Goal: Register for event/course

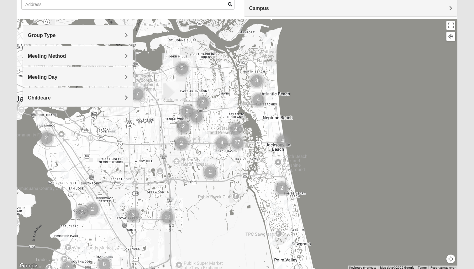
scroll to position [53, 0]
click at [56, 38] on span "Group Type" at bounding box center [42, 34] width 28 height 5
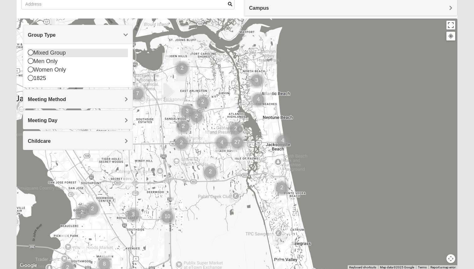
click at [31, 55] on icon at bounding box center [31, 53] width 6 height 6
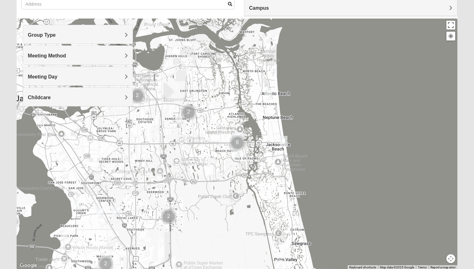
click at [31, 55] on span "Meeting Method" at bounding box center [47, 55] width 38 height 5
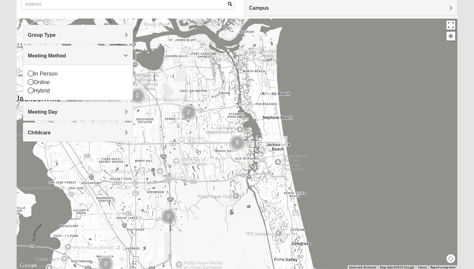
click at [44, 42] on div "Group Type" at bounding box center [78, 34] width 110 height 19
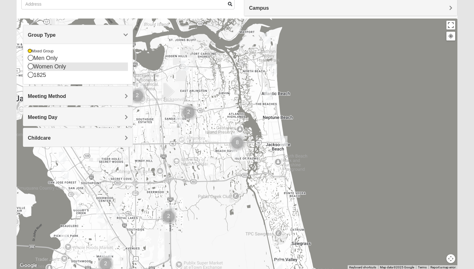
click at [32, 65] on icon at bounding box center [31, 66] width 6 height 6
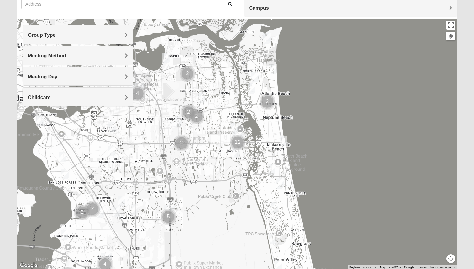
click at [73, 36] on h4 "Group Type" at bounding box center [78, 35] width 100 height 6
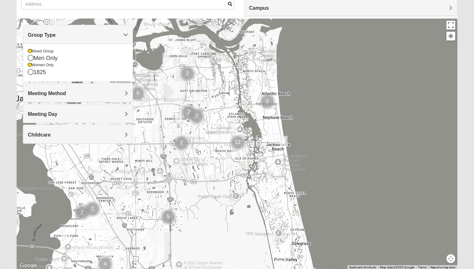
click at [73, 36] on h4 "Group Type" at bounding box center [78, 35] width 100 height 6
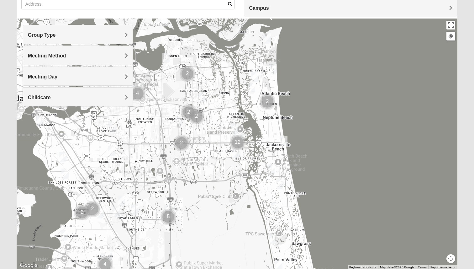
click at [73, 50] on div "Meeting Method" at bounding box center [78, 55] width 110 height 19
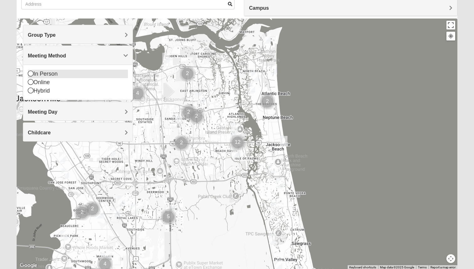
click at [29, 75] on icon at bounding box center [31, 74] width 6 height 6
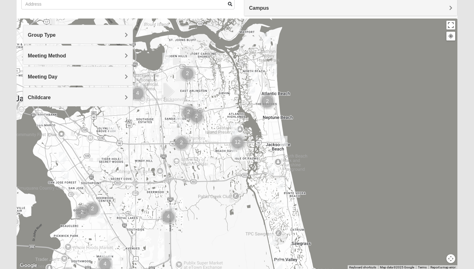
click at [40, 73] on div "Meeting Day" at bounding box center [78, 76] width 110 height 19
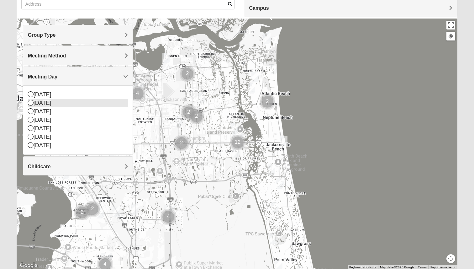
click at [30, 104] on icon at bounding box center [31, 103] width 6 height 6
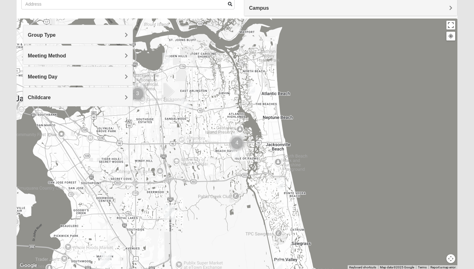
click at [53, 81] on div "Meeting Day" at bounding box center [78, 76] width 110 height 19
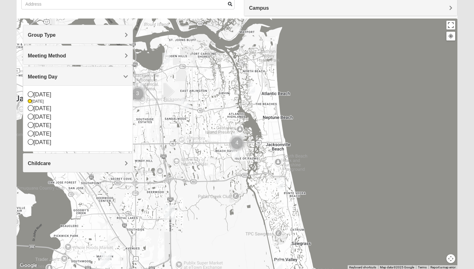
click at [53, 81] on div "Meeting Day" at bounding box center [78, 76] width 110 height 19
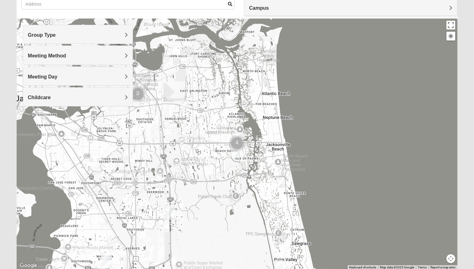
click at [53, 93] on div "Childcare" at bounding box center [78, 97] width 110 height 19
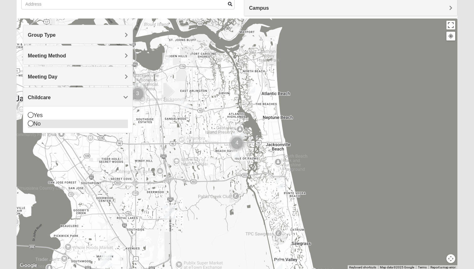
click at [35, 126] on div "No" at bounding box center [78, 124] width 100 height 8
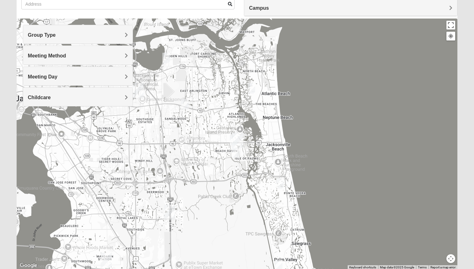
click at [188, 106] on img "Mixed Bell-Higgins 32246" at bounding box center [185, 104] width 8 height 10
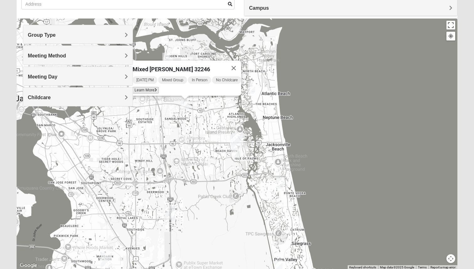
click at [147, 87] on span "Learn More" at bounding box center [145, 90] width 26 height 7
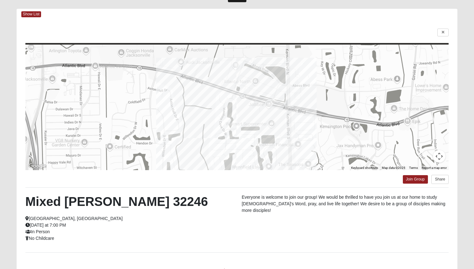
scroll to position [0, 0]
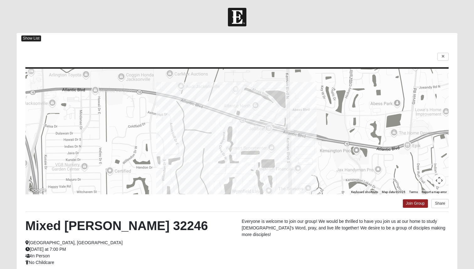
click at [37, 39] on span "Show List" at bounding box center [31, 38] width 20 height 6
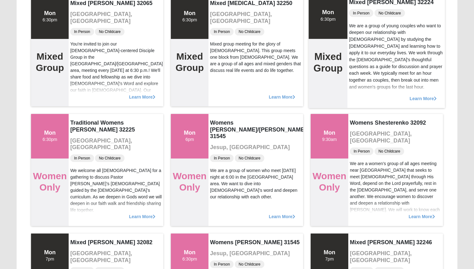
scroll to position [99, 0]
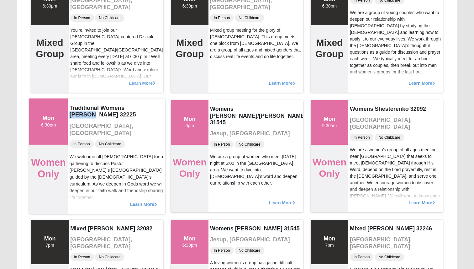
drag, startPoint x: 152, startPoint y: 108, endPoint x: 126, endPoint y: 108, distance: 26.0
click at [126, 108] on h4 "Traditional Womens [PERSON_NAME] 32225" at bounding box center [117, 111] width 94 height 14
copy h4 "[PERSON_NAME]"
click at [157, 139] on div "In Person No Childcare" at bounding box center [117, 143] width 94 height 9
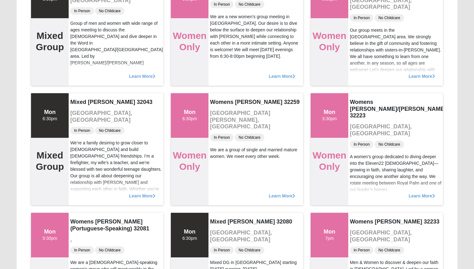
scroll to position [708, 0]
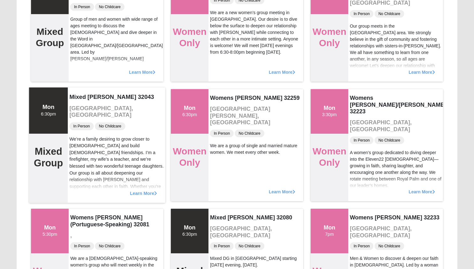
click at [145, 190] on span "Learn More" at bounding box center [143, 190] width 27 height 0
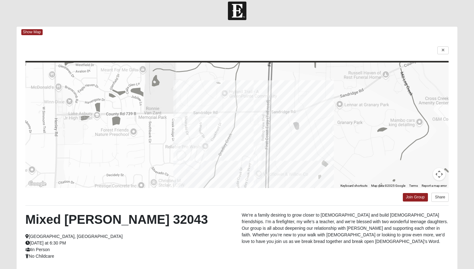
scroll to position [0, 0]
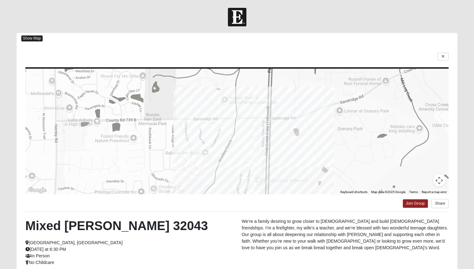
click at [37, 38] on span "Show Map" at bounding box center [31, 38] width 21 height 6
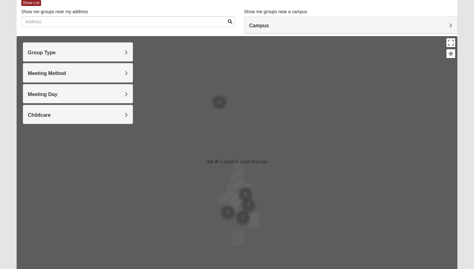
scroll to position [36, 0]
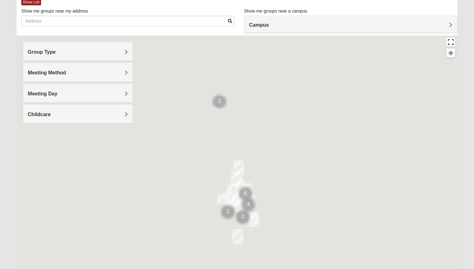
click at [449, 46] on button "Toggle fullscreen view" at bounding box center [451, 42] width 9 height 9
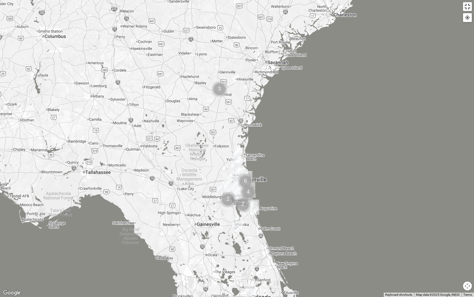
click at [471, 9] on button "Toggle fullscreen view" at bounding box center [467, 6] width 9 height 9
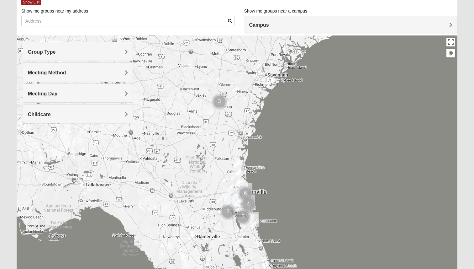
click at [450, 56] on button at bounding box center [451, 53] width 9 height 9
click at [77, 53] on h4 "Group Type" at bounding box center [78, 52] width 100 height 6
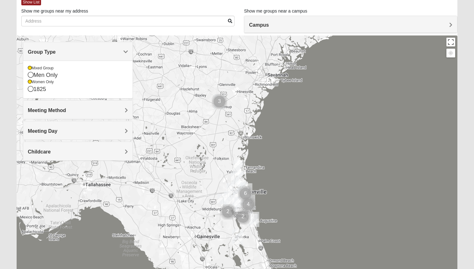
click at [62, 111] on span "Meeting Method" at bounding box center [47, 110] width 38 height 5
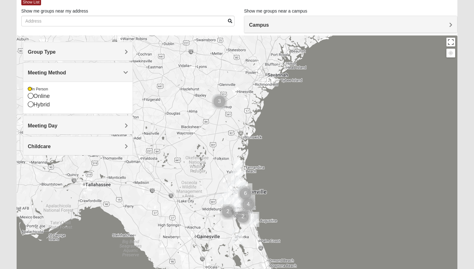
click at [62, 124] on h4 "Meeting Day" at bounding box center [78, 126] width 100 height 6
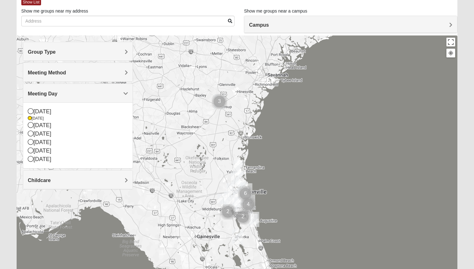
click at [99, 180] on h4 "Childcare" at bounding box center [78, 180] width 100 height 6
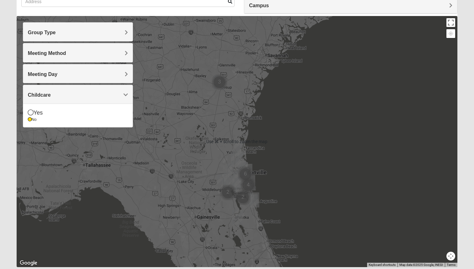
scroll to position [54, 0]
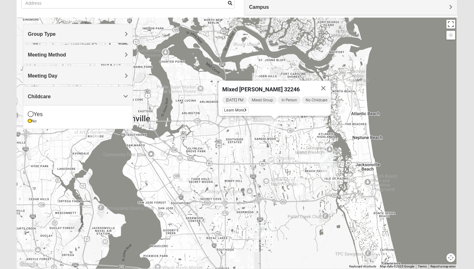
drag, startPoint x: 234, startPoint y: 176, endPoint x: 124, endPoint y: 146, distance: 114.1
click at [124, 146] on div "Mixed [PERSON_NAME] 32246 [DATE] PM Mixed Group In Person No Childcare Learn Mo…" at bounding box center [237, 143] width 441 height 251
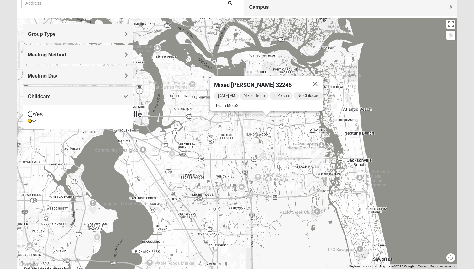
click at [277, 121] on div "Mixed [PERSON_NAME] 32246 [DATE] PM Mixed Group In Person No Childcare Learn Mo…" at bounding box center [237, 143] width 441 height 251
click at [322, 79] on button "Close" at bounding box center [315, 83] width 15 height 15
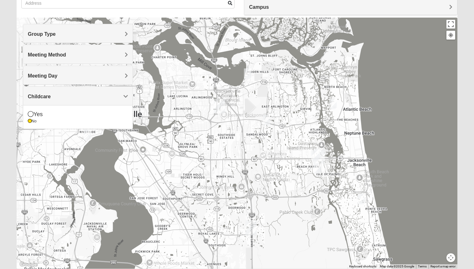
click at [331, 102] on img "Womens Simmons 32233" at bounding box center [333, 104] width 8 height 10
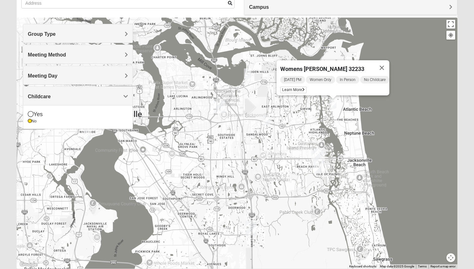
click at [249, 70] on img "Traditional Womens DeLoach 32225" at bounding box center [248, 73] width 8 height 10
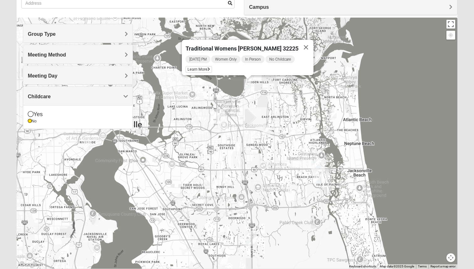
click at [314, 163] on img "San Pablo" at bounding box center [319, 166] width 11 height 15
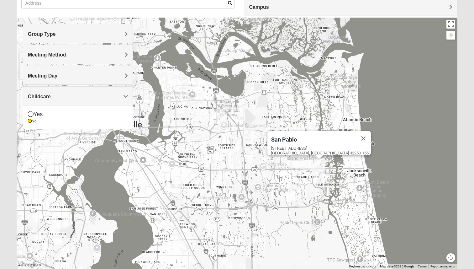
click at [314, 164] on img "San Pablo" at bounding box center [319, 166] width 11 height 15
click at [315, 149] on div "[STREET_ADDRESS]" at bounding box center [321, 150] width 100 height 9
click at [316, 140] on div "San Pablo" at bounding box center [313, 138] width 85 height 15
click at [317, 178] on img "Mixed Irish 32224" at bounding box center [318, 179] width 8 height 10
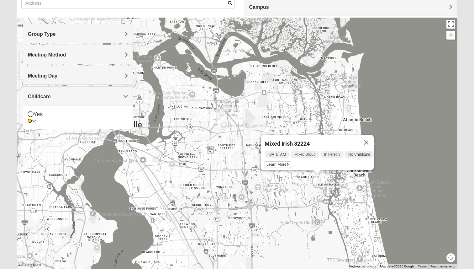
click at [362, 210] on img "Womens Barker/Johnson 32082" at bounding box center [362, 209] width 8 height 10
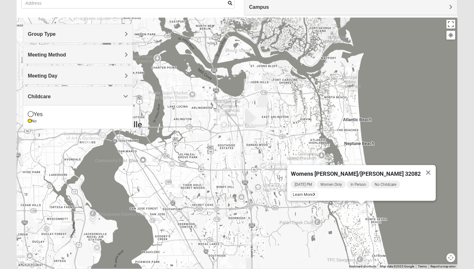
click at [334, 115] on img "Womens Simmons 32233" at bounding box center [333, 114] width 8 height 10
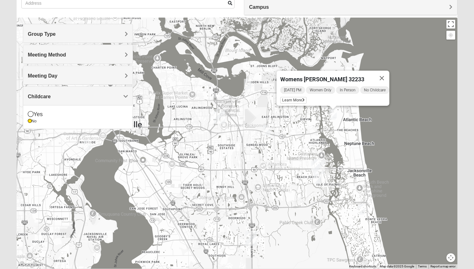
click at [271, 129] on div "Womens [PERSON_NAME] 32233 [DATE] PM Women Only In Person No Childcare Learn Mo…" at bounding box center [237, 143] width 441 height 251
click at [265, 131] on img "Mixed Bell-Higgins 32246" at bounding box center [267, 130] width 8 height 10
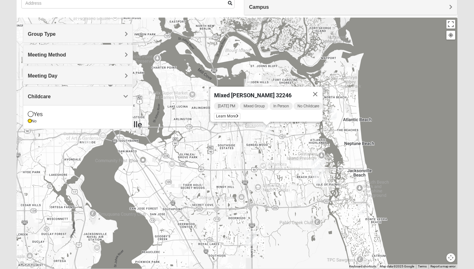
click at [331, 112] on img "Womens Simmons 32233" at bounding box center [333, 114] width 8 height 10
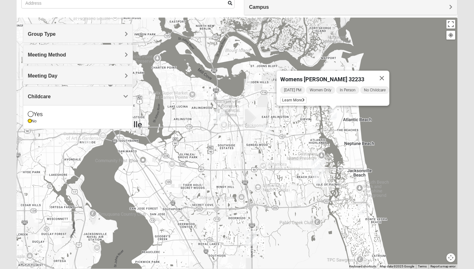
click at [332, 116] on img "Womens Simmons 32233" at bounding box center [333, 114] width 8 height 10
click at [285, 97] on span "Learn More" at bounding box center [294, 100] width 26 height 7
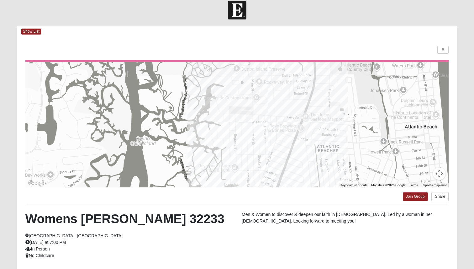
scroll to position [0, 0]
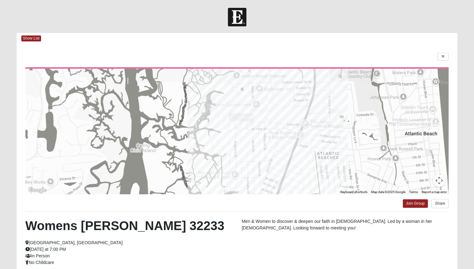
click at [34, 42] on div "Show List" at bounding box center [239, 38] width 436 height 11
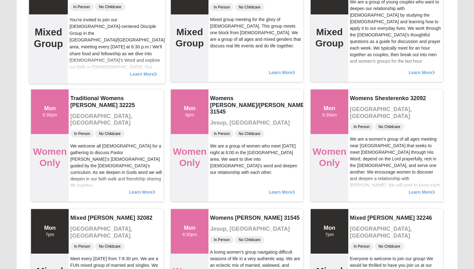
scroll to position [111, 0]
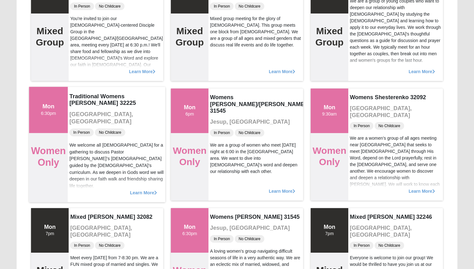
click at [141, 189] on span "Learn More" at bounding box center [143, 189] width 27 height 0
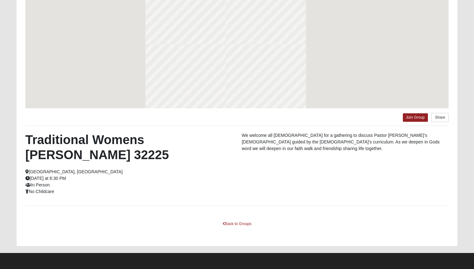
scroll to position [86, 0]
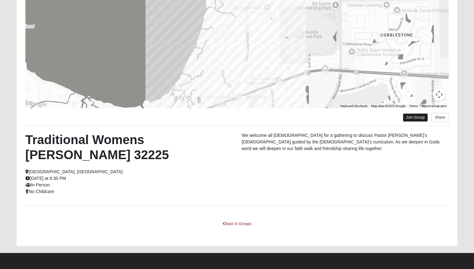
click at [409, 119] on link "Join Group" at bounding box center [415, 117] width 25 height 8
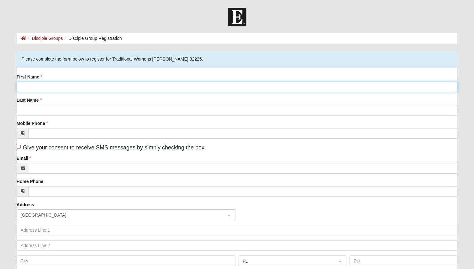
click at [171, 85] on input "First Name" at bounding box center [237, 87] width 441 height 11
type input "Kelsea"
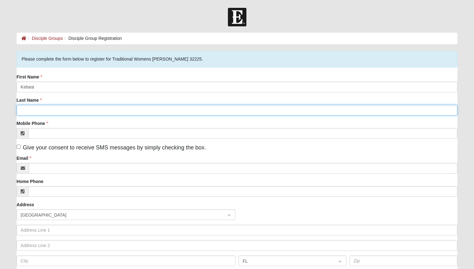
type input "Mitchell"
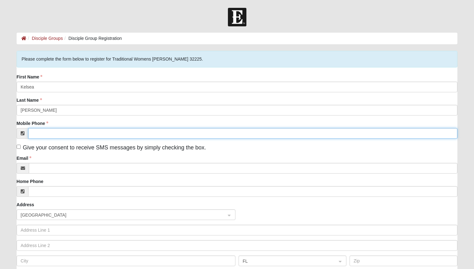
type input "(904) 624-2428"
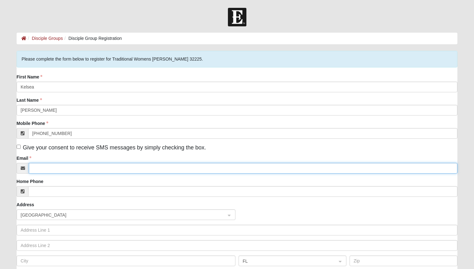
type input "[EMAIL_ADDRESS][DOMAIN_NAME]"
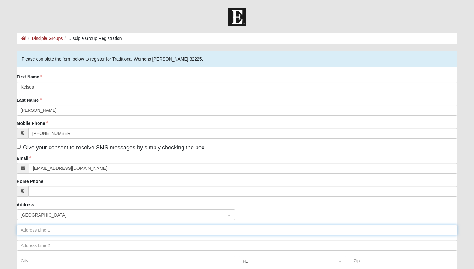
type input "1971 Sandhill Crane Dr"
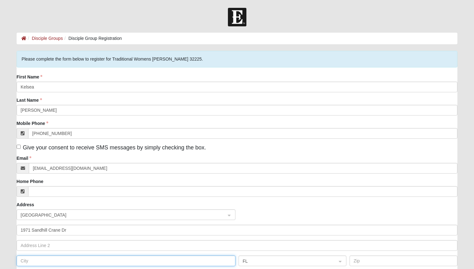
type input "[GEOGRAPHIC_DATA]"
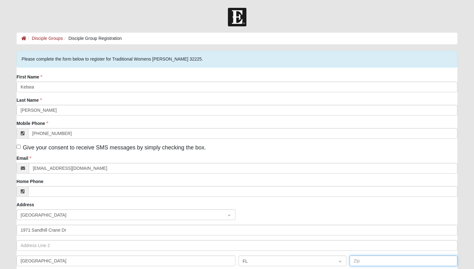
type input "32224"
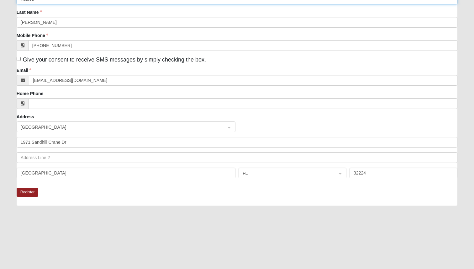
scroll to position [88, 0]
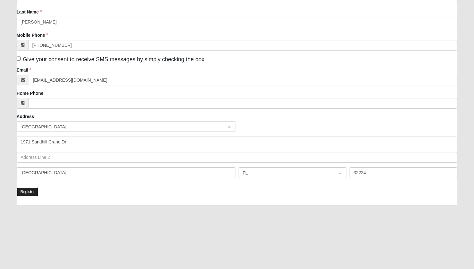
click at [34, 194] on button "Register" at bounding box center [28, 191] width 22 height 9
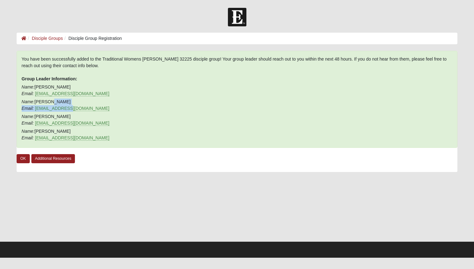
drag, startPoint x: 68, startPoint y: 105, endPoint x: 48, endPoint y: 102, distance: 19.7
click at [48, 103] on p "Name: Cindy DeLoach Email: cindyboetcker@apl.com" at bounding box center [237, 105] width 431 height 13
click at [48, 102] on p "Name: Cindy DeLoach Email: cindyboetcker@apl.com" at bounding box center [237, 105] width 431 height 13
drag, startPoint x: 69, startPoint y: 101, endPoint x: 37, endPoint y: 100, distance: 32.3
click at [37, 100] on p "Name: Cindy DeLoach Email: cindyboetcker@apl.com" at bounding box center [237, 105] width 431 height 13
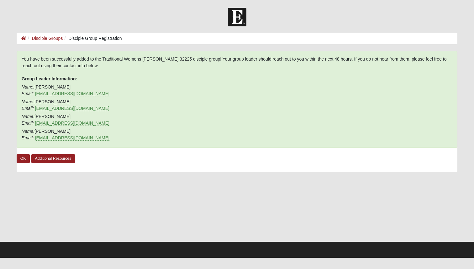
copy p "Cindy DeLoach"
click at [86, 129] on p "Name: Bridget Wolfe Email: bdr1209@gmail.com" at bounding box center [237, 134] width 431 height 13
click at [90, 83] on div "You have been successfully added to the Traditional Womens DeLoach 32225 discip…" at bounding box center [237, 99] width 441 height 97
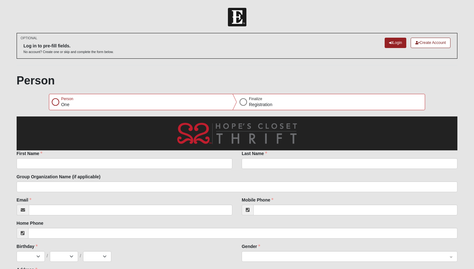
click at [186, 100] on div "Person One" at bounding box center [143, 102] width 188 height 16
click at [50, 104] on div "Person One" at bounding box center [143, 102] width 188 height 16
click at [57, 104] on div at bounding box center [56, 102] width 8 height 8
click at [55, 104] on div at bounding box center [56, 102] width 8 height 8
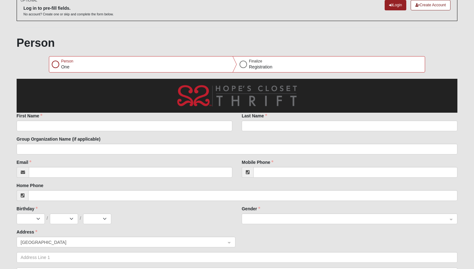
scroll to position [40, 0]
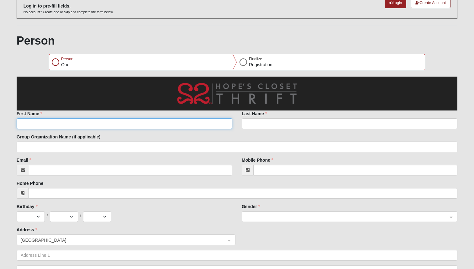
click at [93, 126] on input "First Name" at bounding box center [125, 123] width 216 height 11
type input "Kelsea"
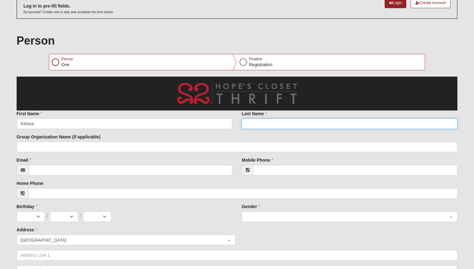
type input "Mitchell"
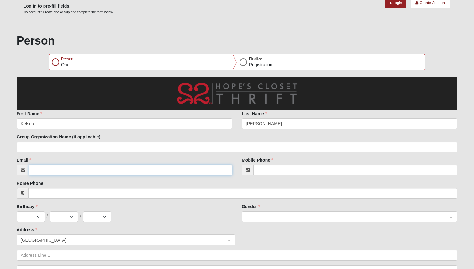
type input "kmaesthetician@gmail.com"
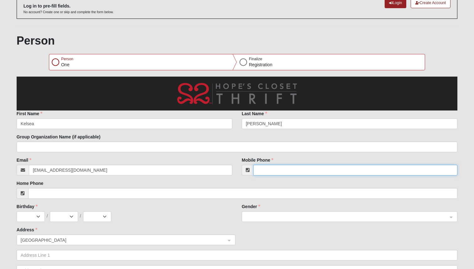
type input "(904) 624-2428"
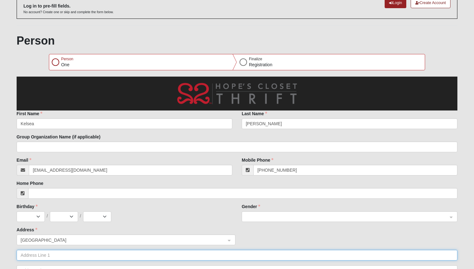
type input "1971 Sandhill Crane Dr"
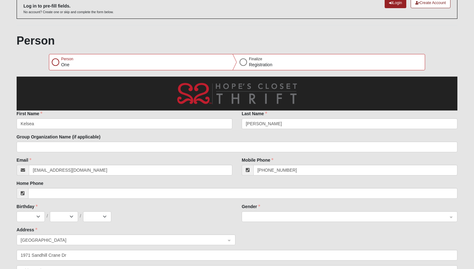
type input "Jacksonville"
type input "32224"
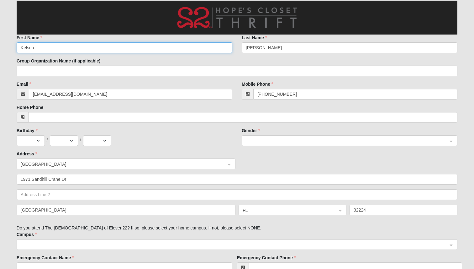
scroll to position [130, 0]
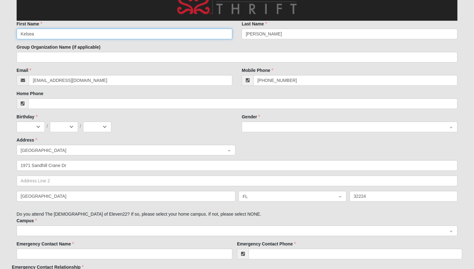
click at [257, 126] on span at bounding box center [347, 127] width 202 height 7
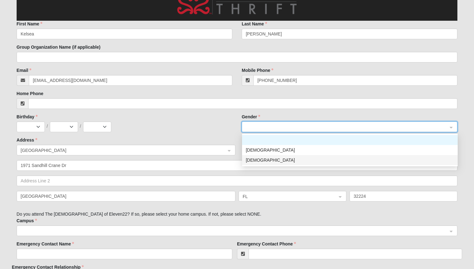
click at [258, 158] on div "Female" at bounding box center [350, 160] width 208 height 7
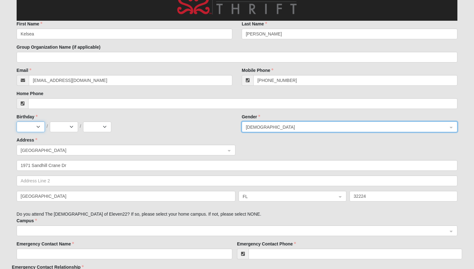
click at [37, 129] on select "Jan Feb Mar Apr May Jun Jul Aug Sep Oct Nov Dec" at bounding box center [31, 126] width 28 height 11
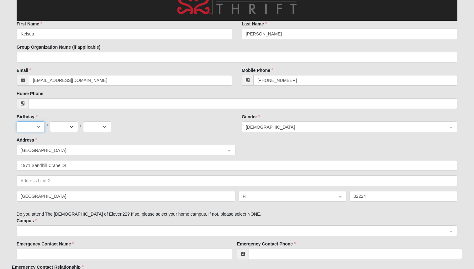
select select "10"
click at [56, 130] on select "1 2 3 4 5 6 7 8 9 10 11 12 13 14 15 16 17 18 19 20 21 22 23 24 25 26 27 28 29 3…" at bounding box center [64, 126] width 28 height 11
select select "24"
click at [91, 126] on select "2025 2024 2023 2022 2021 2020 2019 2018 2017 2016 2015 2014 2013 2012 2011 2010…" at bounding box center [97, 126] width 28 height 11
select select "1991"
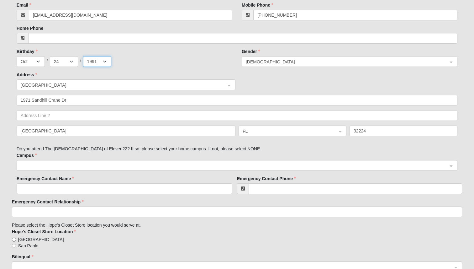
scroll to position [203, 0]
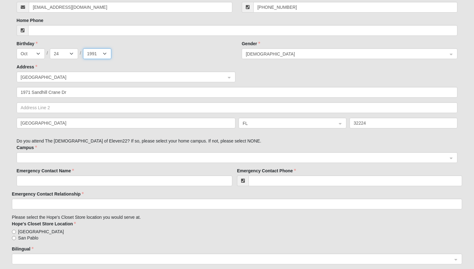
click at [124, 157] on span at bounding box center [234, 157] width 427 height 7
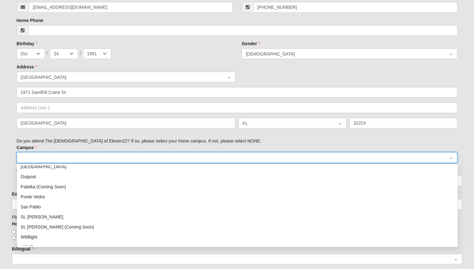
scroll to position [90, 0]
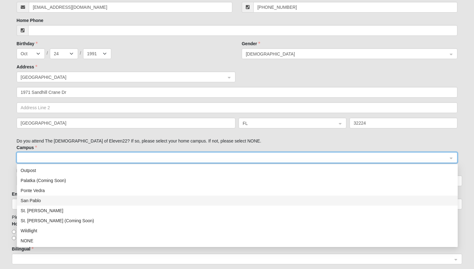
click at [105, 196] on div "San Pablo" at bounding box center [237, 200] width 441 height 10
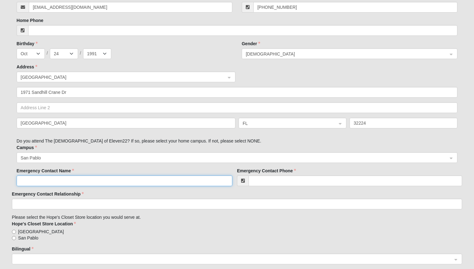
click at [100, 184] on input "Emergency Contact Name" at bounding box center [125, 180] width 216 height 11
type input "Greg Mitchell"
click at [295, 188] on div "Emergency Contact Name Greg Mitchell Emergency Contact Phone Emergency Contact …" at bounding box center [237, 246] width 451 height 157
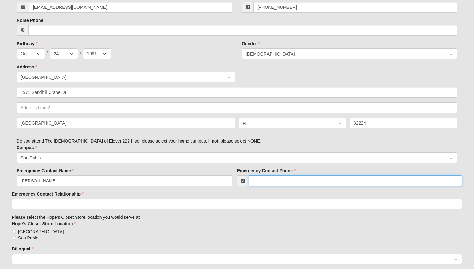
click at [295, 182] on input "Emergency Contact Phone" at bounding box center [356, 180] width 214 height 11
type input "(904) 624-2428"
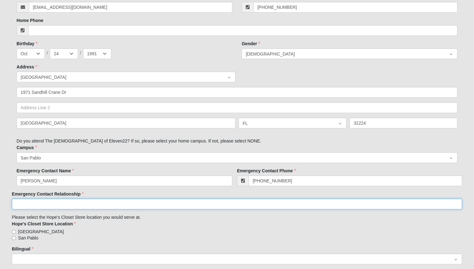
click at [243, 204] on input "Emergency Contact Relationship" at bounding box center [237, 204] width 451 height 11
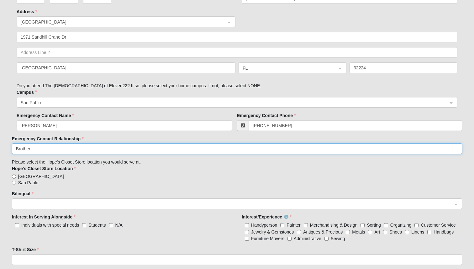
scroll to position [268, 0]
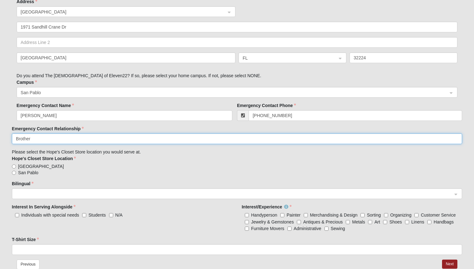
type input "Brother"
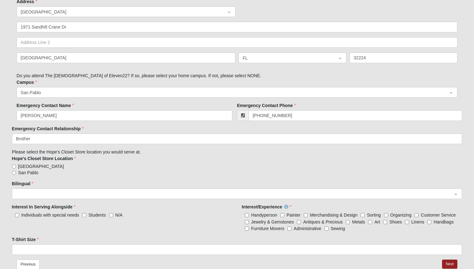
click at [214, 174] on label "San Pablo" at bounding box center [237, 172] width 451 height 6
click at [16, 174] on input "San Pablo" at bounding box center [14, 173] width 4 height 4
radio input "true"
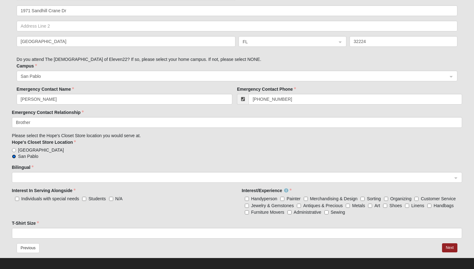
scroll to position [289, 0]
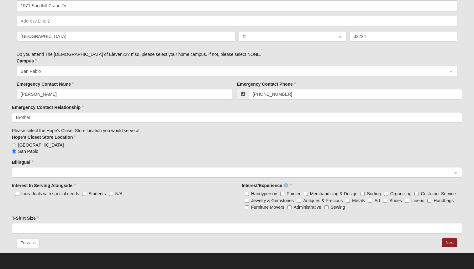
click at [98, 176] on input "search" at bounding box center [235, 171] width 439 height 9
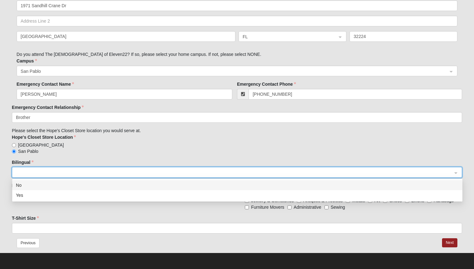
click at [95, 186] on div "No" at bounding box center [237, 185] width 443 height 7
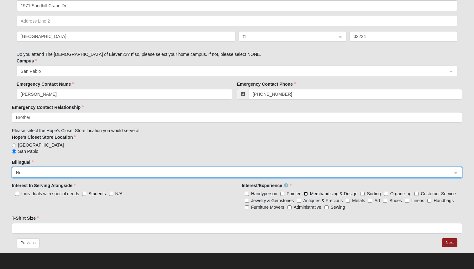
click at [306, 192] on Design "Merchandising & Design" at bounding box center [306, 194] width 4 height 4
checkbox Design "true"
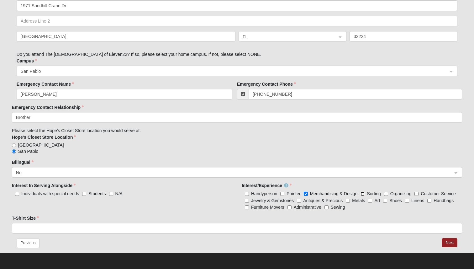
click at [362, 192] on input "Sorting" at bounding box center [363, 194] width 4 height 4
checkbox input "true"
click at [388, 195] on input "Organizing" at bounding box center [386, 194] width 4 height 4
checkbox input "true"
click at [417, 195] on input "Customer Service" at bounding box center [417, 194] width 4 height 4
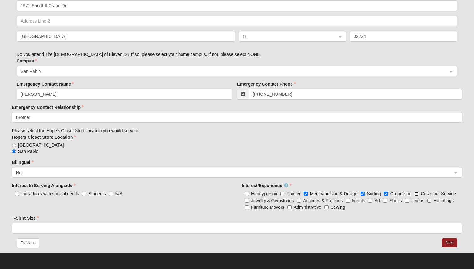
checkbox input "true"
click at [248, 201] on Gemstones "Jewelry & Gemstones" at bounding box center [247, 201] width 4 height 4
checkbox Gemstones "true"
click at [291, 207] on input "Administrative" at bounding box center [290, 207] width 4 height 4
checkbox input "true"
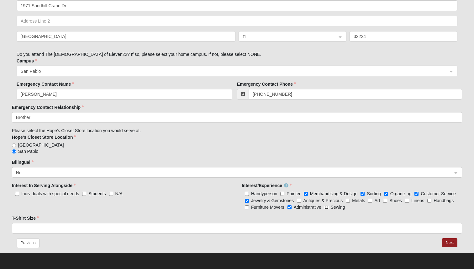
click at [328, 207] on input "Sewing" at bounding box center [327, 207] width 4 height 4
checkbox input "true"
click at [431, 200] on input "Handbags" at bounding box center [430, 201] width 4 height 4
checkbox input "true"
click at [369, 200] on input "Art" at bounding box center [370, 201] width 4 height 4
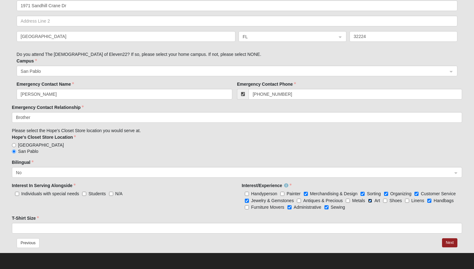
click at [372, 200] on input "Art" at bounding box center [370, 201] width 4 height 4
checkbox input "false"
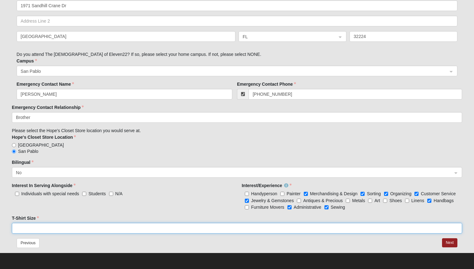
click at [311, 229] on input "T-Shirt Size" at bounding box center [237, 228] width 451 height 11
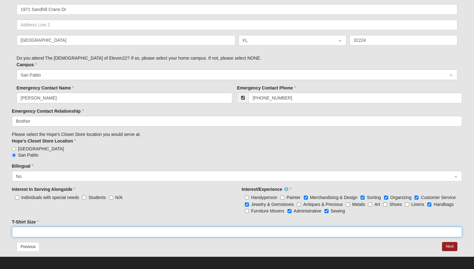
scroll to position [285, 0]
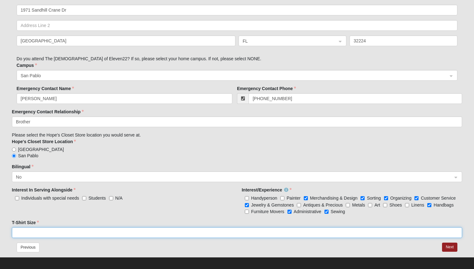
click at [308, 234] on input "T-Shirt Size" at bounding box center [237, 232] width 451 height 11
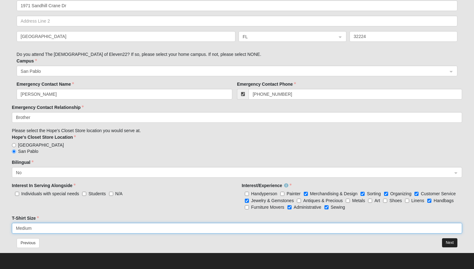
type input "Medium"
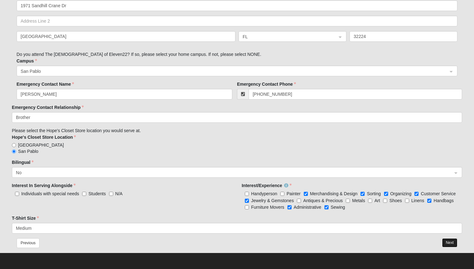
click at [451, 241] on button "Next" at bounding box center [449, 242] width 15 height 9
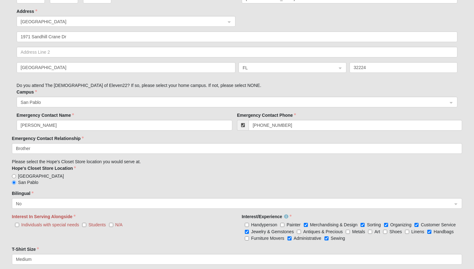
scroll to position [320, 0]
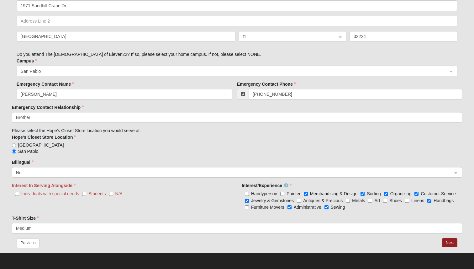
click at [111, 196] on label "N/A" at bounding box center [115, 193] width 13 height 6
click at [111, 196] on input "N/A" at bounding box center [111, 194] width 4 height 4
checkbox input "true"
click at [449, 241] on button "Next" at bounding box center [449, 242] width 15 height 9
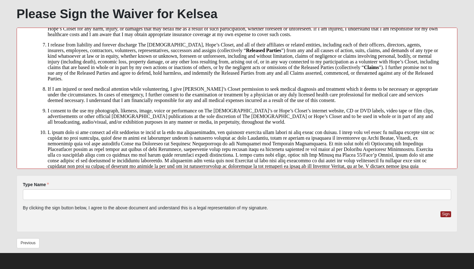
scroll to position [332, 0]
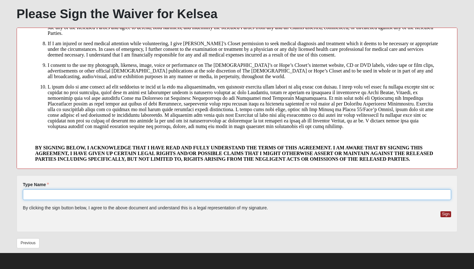
click at [196, 194] on input "Type Name" at bounding box center [237, 194] width 429 height 11
type input "Kelsea Mitchell"
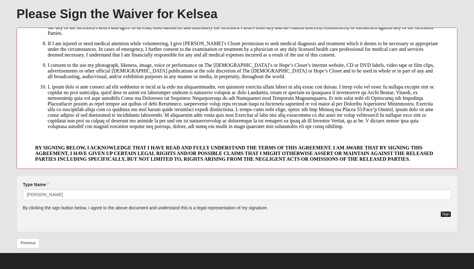
click at [443, 213] on button "Sign" at bounding box center [446, 214] width 11 height 6
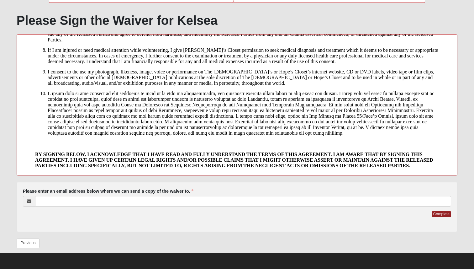
scroll to position [107, 0]
click at [392, 208] on form "Please correct the following: Please enter an email address below where we can …" at bounding box center [237, 207] width 429 height 38
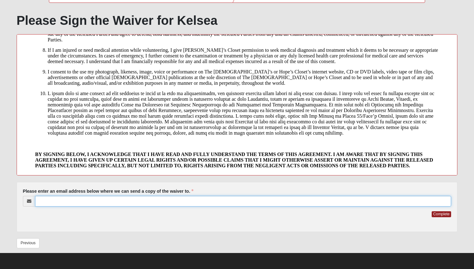
click at [392, 202] on input "Please enter an email address below where we can send a copy of the waiver to." at bounding box center [243, 201] width 416 height 11
type input "kmaesthetician@gmail.com"
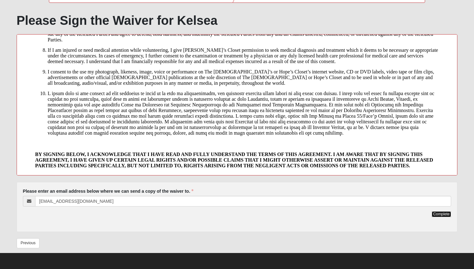
click at [436, 216] on button "Complete" at bounding box center [441, 214] width 19 height 6
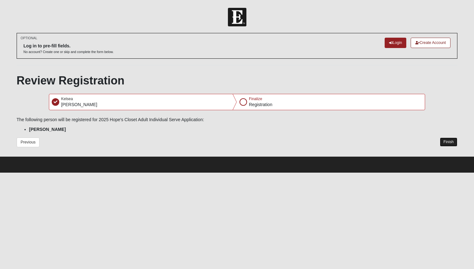
click at [447, 140] on button "Finish" at bounding box center [449, 141] width 18 height 9
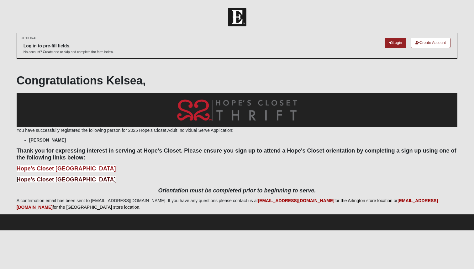
click at [63, 181] on b "Hope's Closet San Pablo Orientation" at bounding box center [66, 179] width 99 height 6
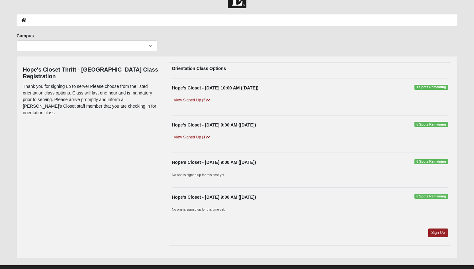
scroll to position [19, 0]
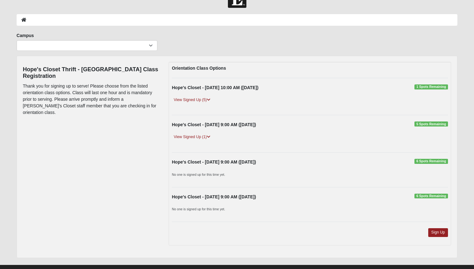
click at [430, 123] on span "5 Spots Remaining" at bounding box center [432, 123] width 34 height 5
click at [197, 139] on link "View Signed Up (1)" at bounding box center [192, 137] width 40 height 7
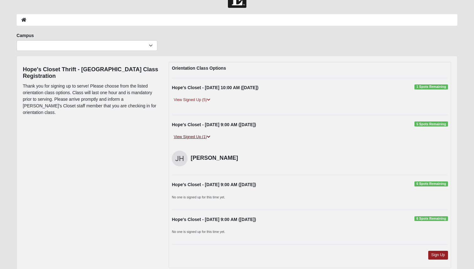
click at [197, 139] on link "View Signed Up (1)" at bounding box center [192, 137] width 40 height 7
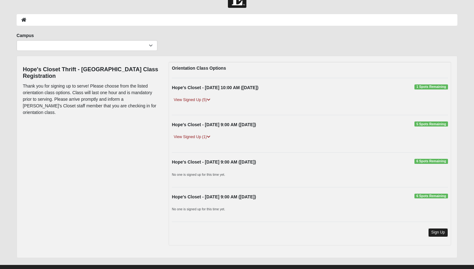
click at [440, 231] on link "Sign Up" at bounding box center [439, 232] width 20 height 8
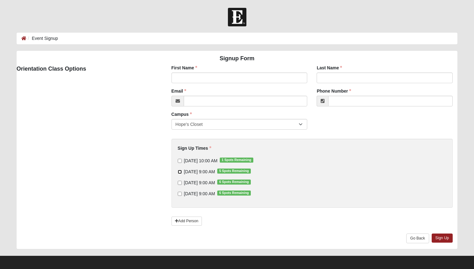
click at [178, 172] on input "10/8/2025 9:00 AM 5 Spots Remaining" at bounding box center [180, 172] width 4 height 4
checkbox input "true"
click at [208, 81] on input "First Name" at bounding box center [240, 77] width 136 height 11
type input "Kelsea"
type input "Mitchell"
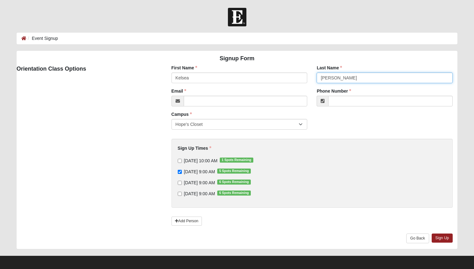
type input "kmaesthetician@gmail.com"
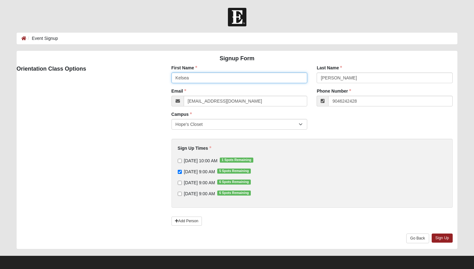
type input "(904) 624-2428"
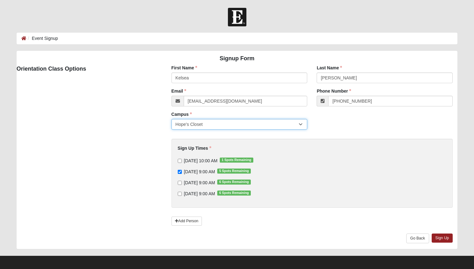
click at [225, 125] on select "Hope's Closet" at bounding box center [240, 124] width 136 height 11
click at [439, 236] on link "Sign Up" at bounding box center [442, 237] width 21 height 9
